Goal: Navigation & Orientation: Go to known website

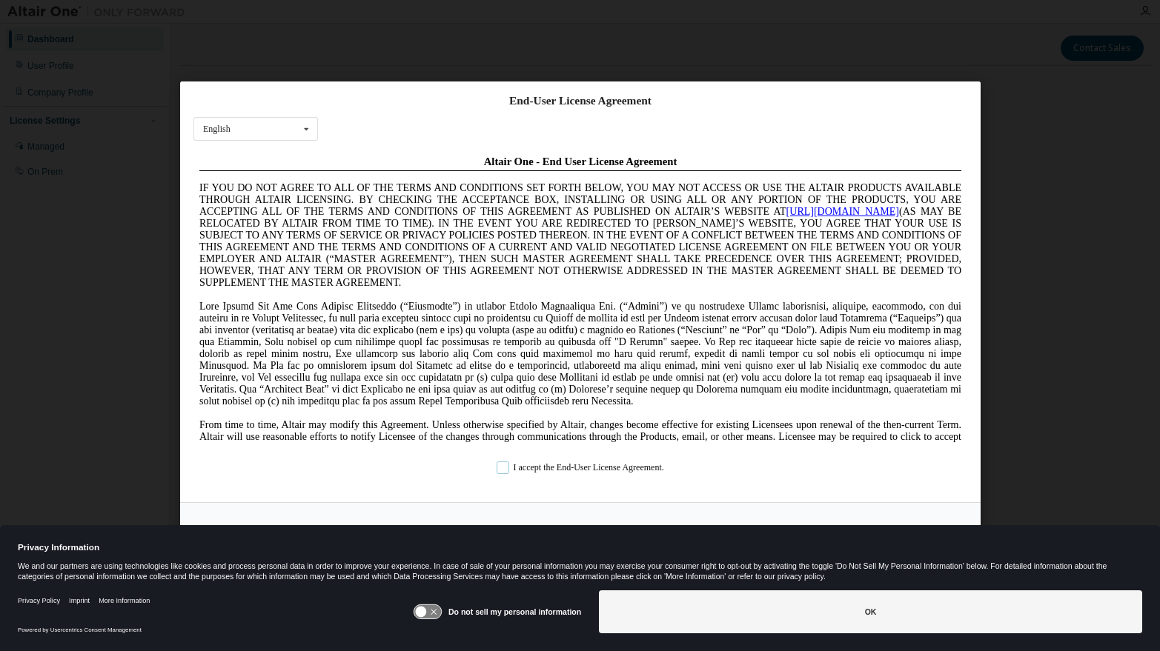
click at [499, 468] on label "I accept the End-User License Agreement." at bounding box center [579, 468] width 167 height 13
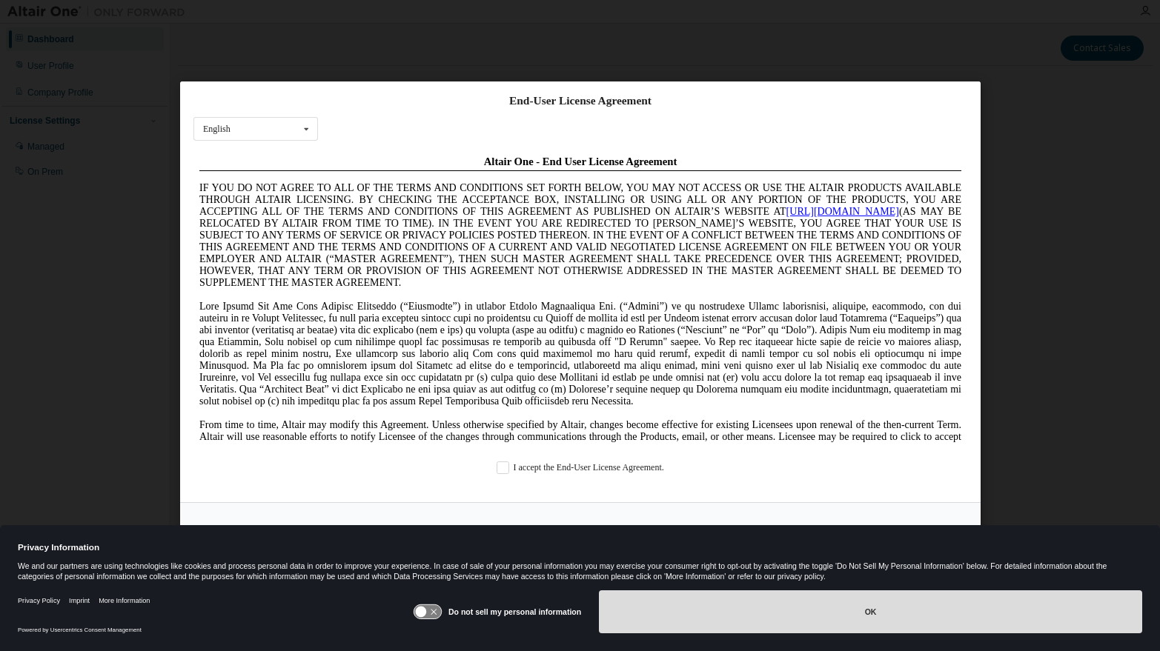
click at [845, 609] on button "OK" at bounding box center [870, 612] width 543 height 43
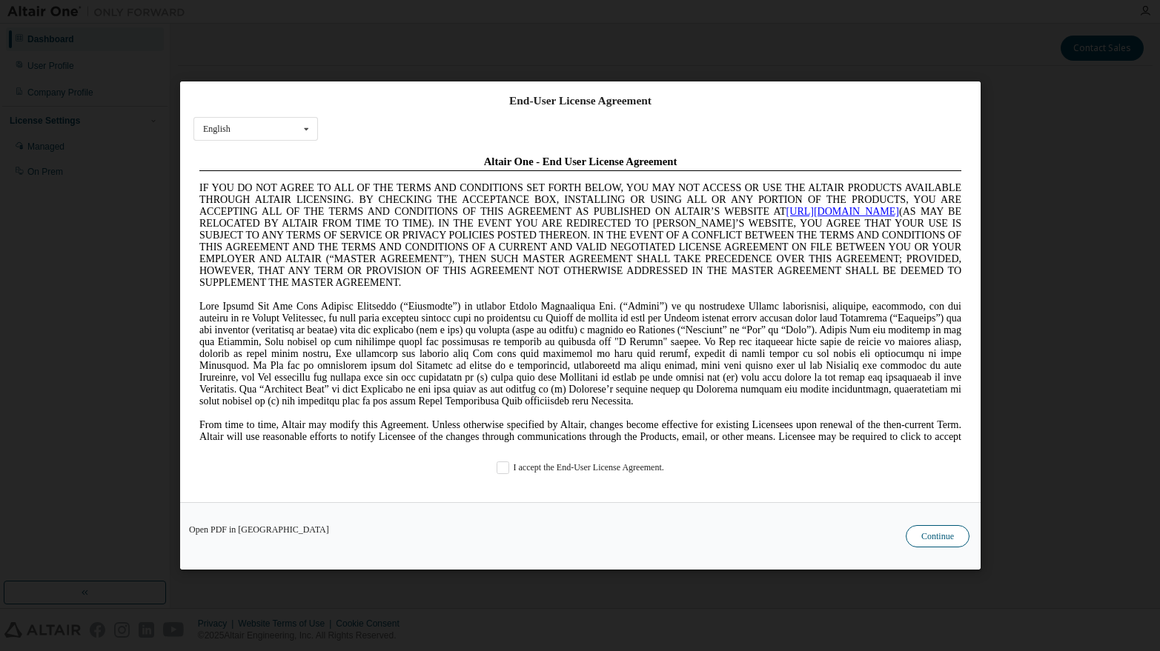
click at [931, 534] on button "Continue" at bounding box center [938, 536] width 64 height 22
